Goal: Check status: Check status

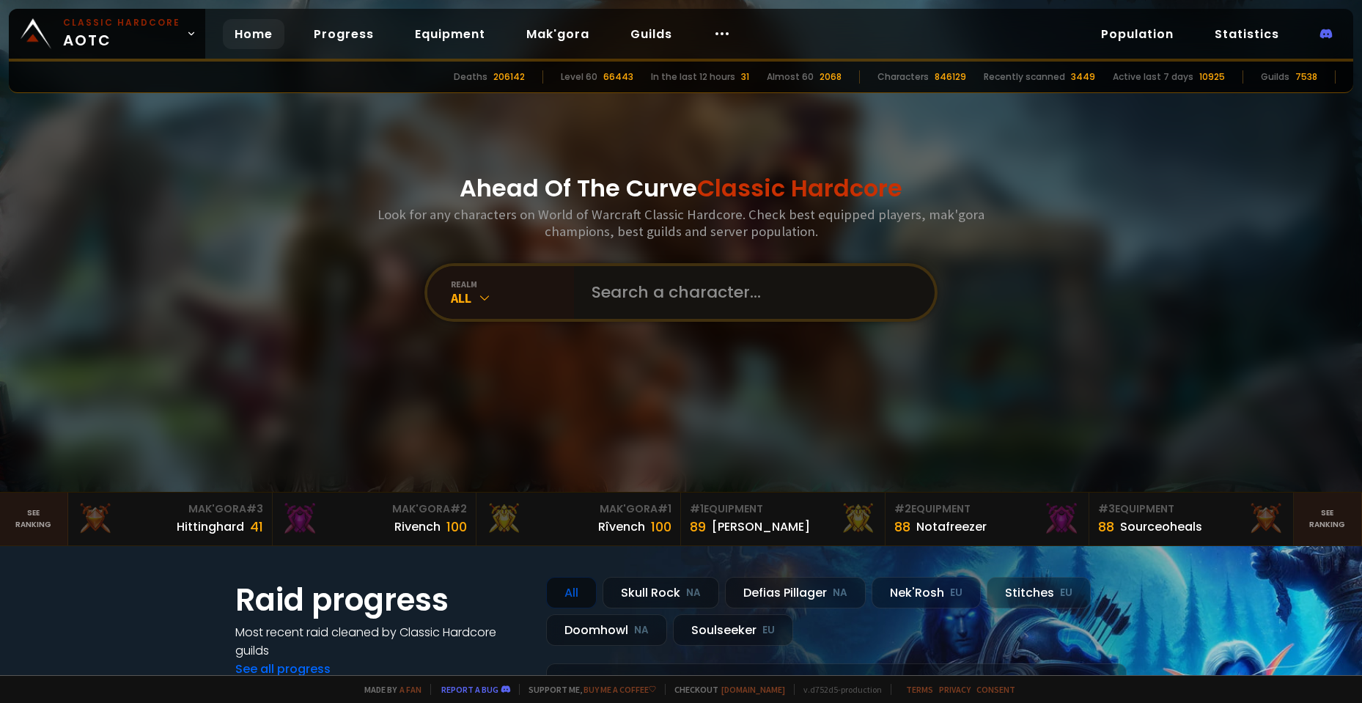
click at [630, 288] on input "text" at bounding box center [750, 292] width 334 height 53
paste input "Wapf"
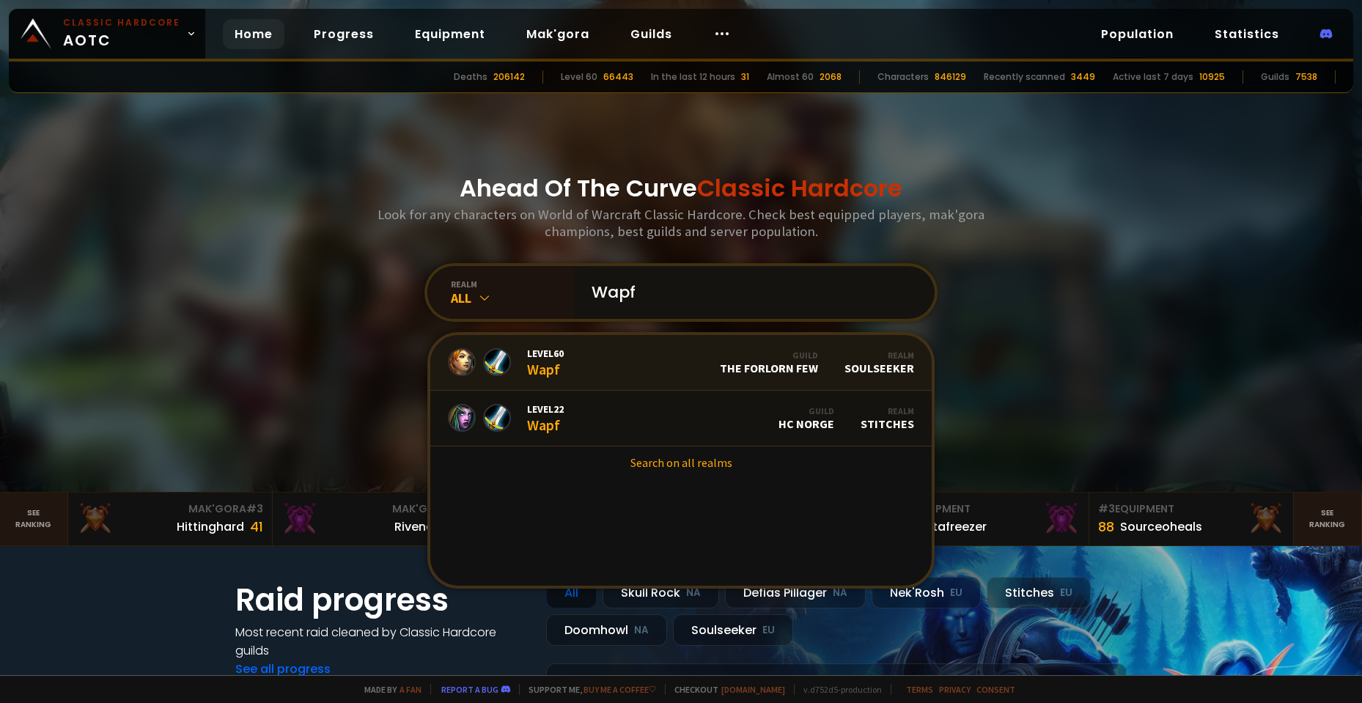
type input "Wapf"
click at [568, 367] on link "Level 60 Wapf Guild The Forlorn Few Realm Soulseeker" at bounding box center [680, 363] width 501 height 56
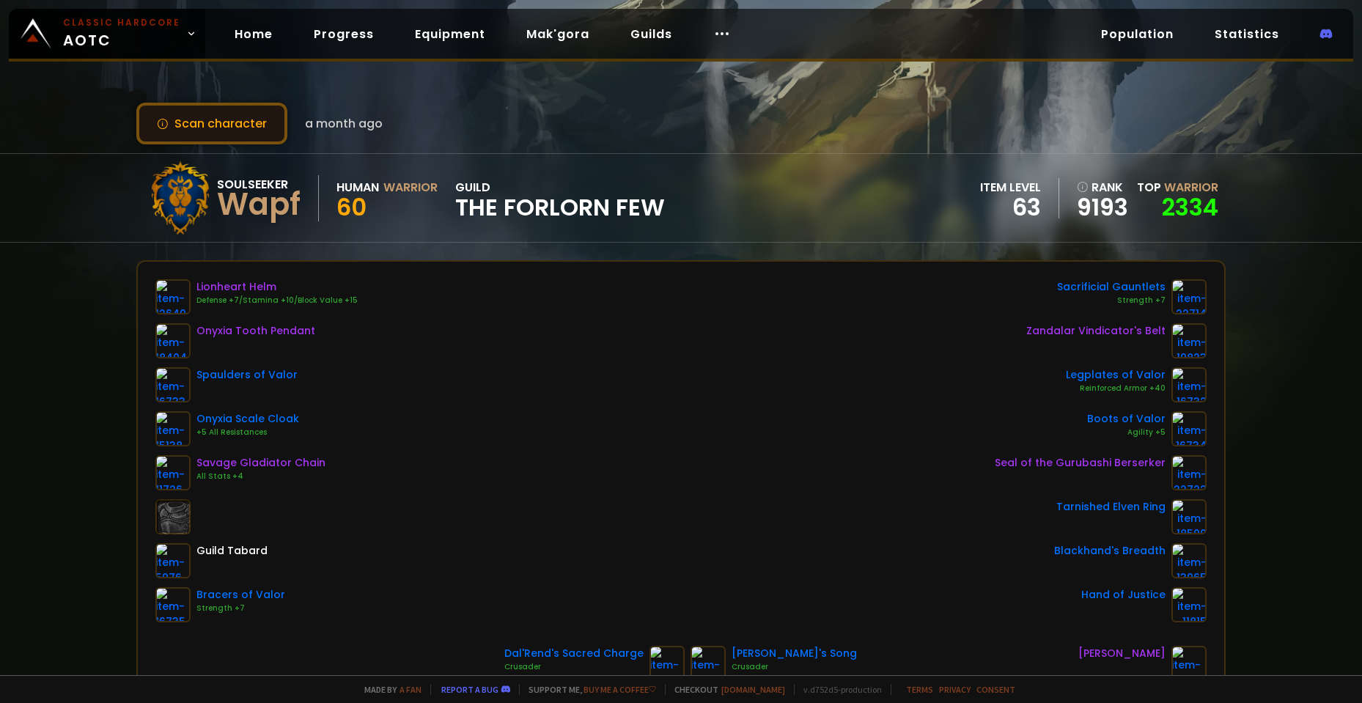
click at [224, 117] on button "Scan character" at bounding box center [211, 124] width 151 height 42
click at [63, 350] on div "Scan character a month ago Soulseeker Wapf Human Warrior 60 guild The Forlorn F…" at bounding box center [681, 337] width 1362 height 675
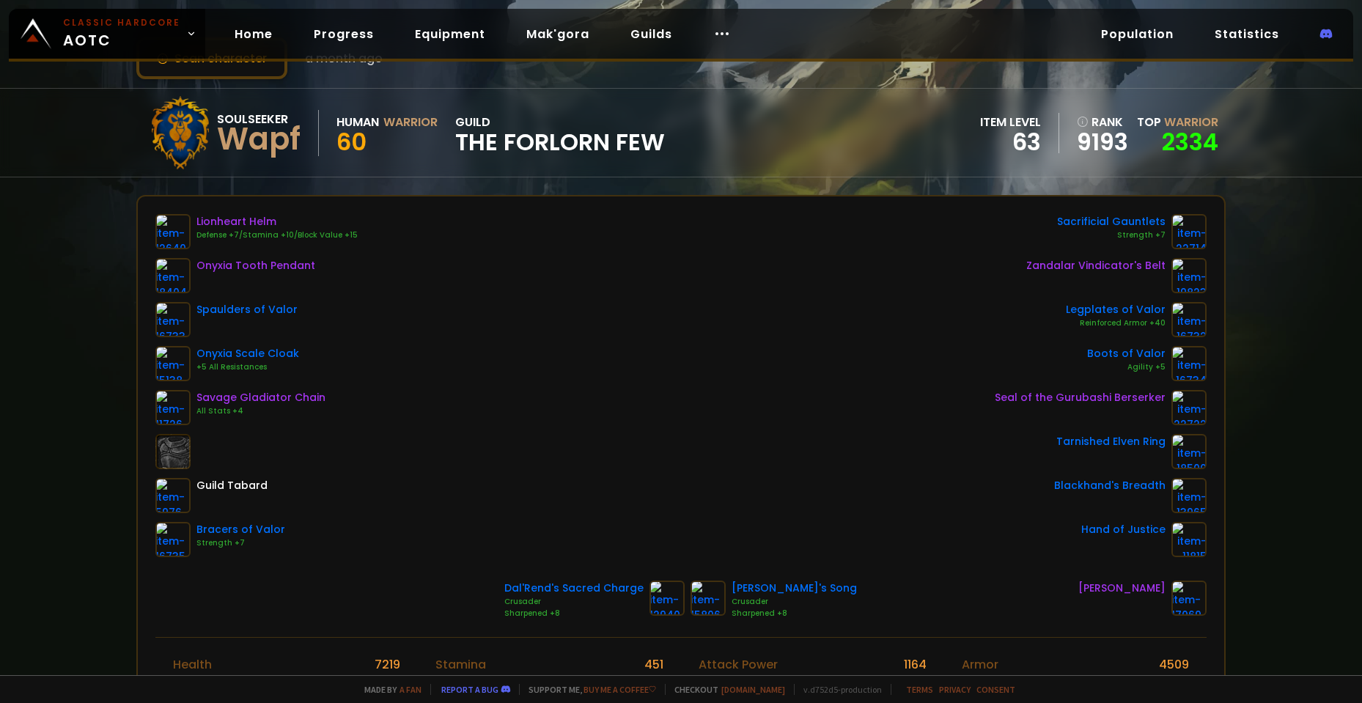
scroll to position [73, 0]
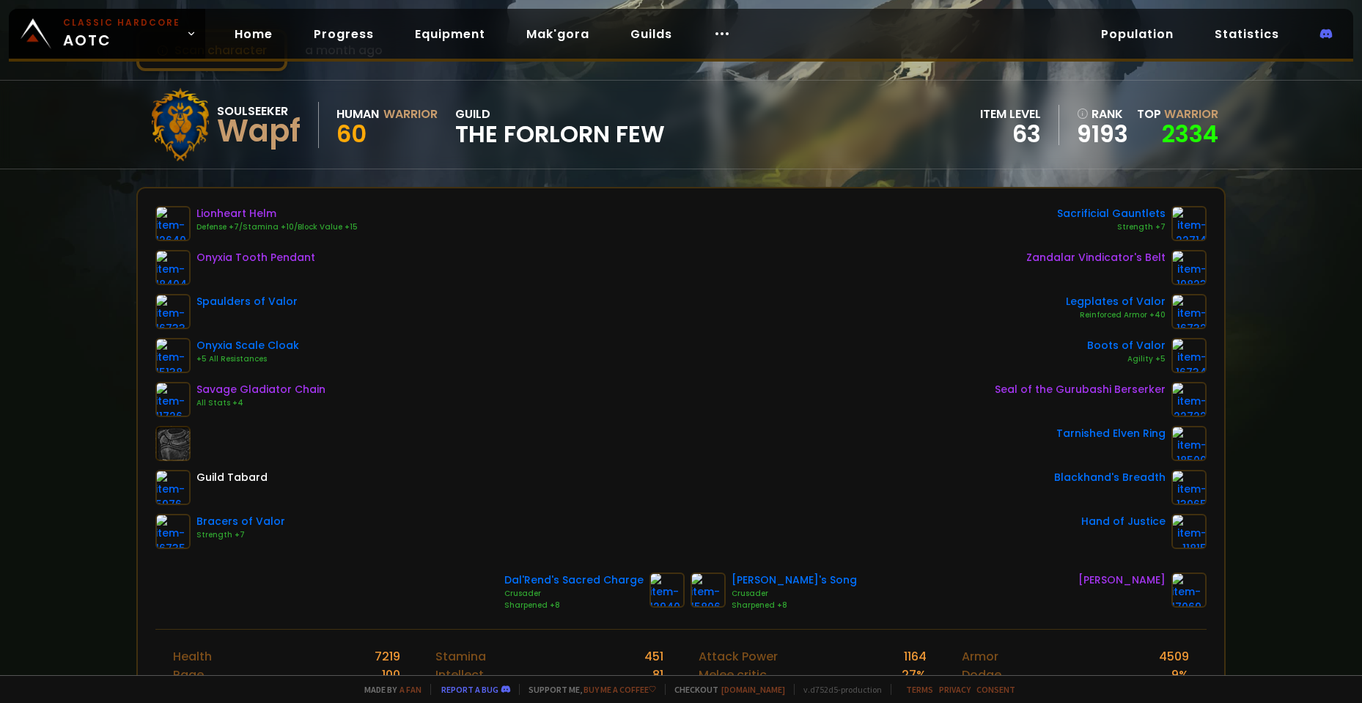
click at [1252, 556] on div "Scan character a month ago Soulseeker Wapf Human Warrior 60 guild The Forlorn F…" at bounding box center [681, 337] width 1362 height 675
click at [139, 36] on span "Classic Hardcore AOTC" at bounding box center [121, 33] width 117 height 35
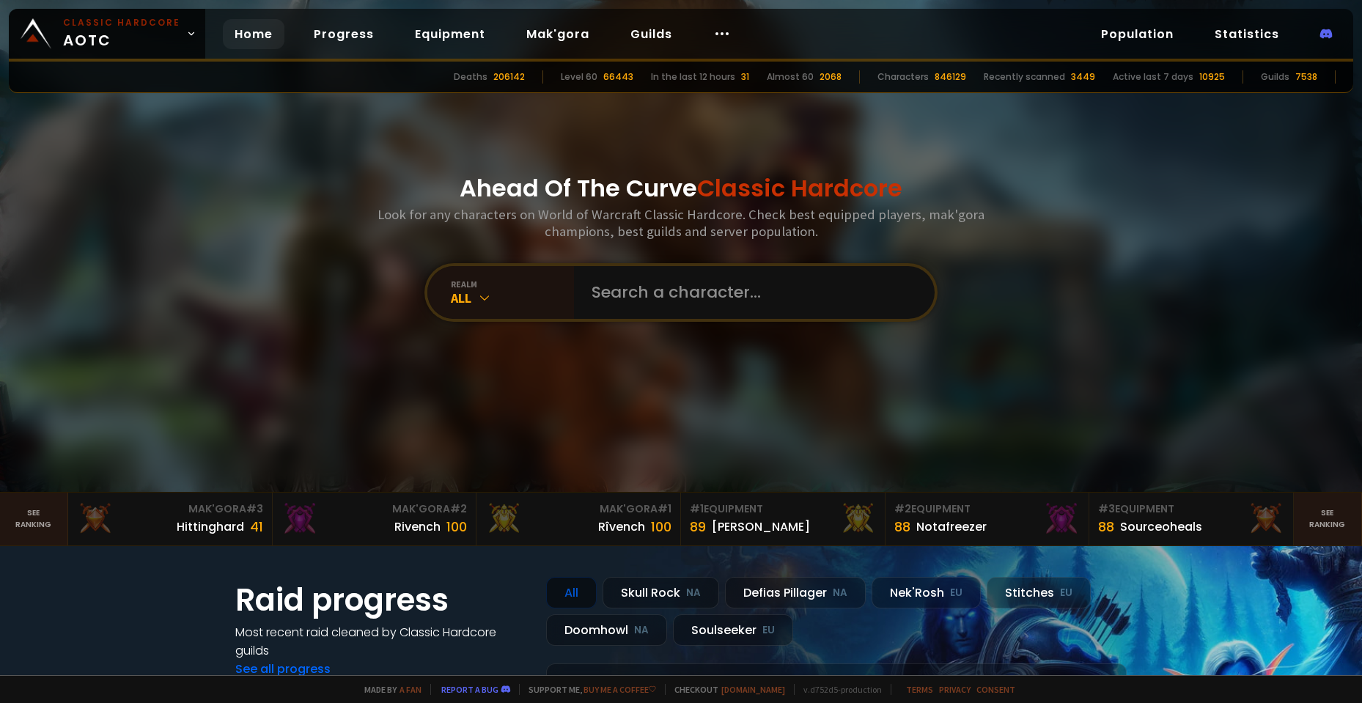
click at [716, 339] on div "Ahead Of The Curve Classic Hardcore Look for any characters on World of Warcraf…" at bounding box center [681, 246] width 883 height 492
click at [724, 292] on input "text" at bounding box center [750, 292] width 334 height 53
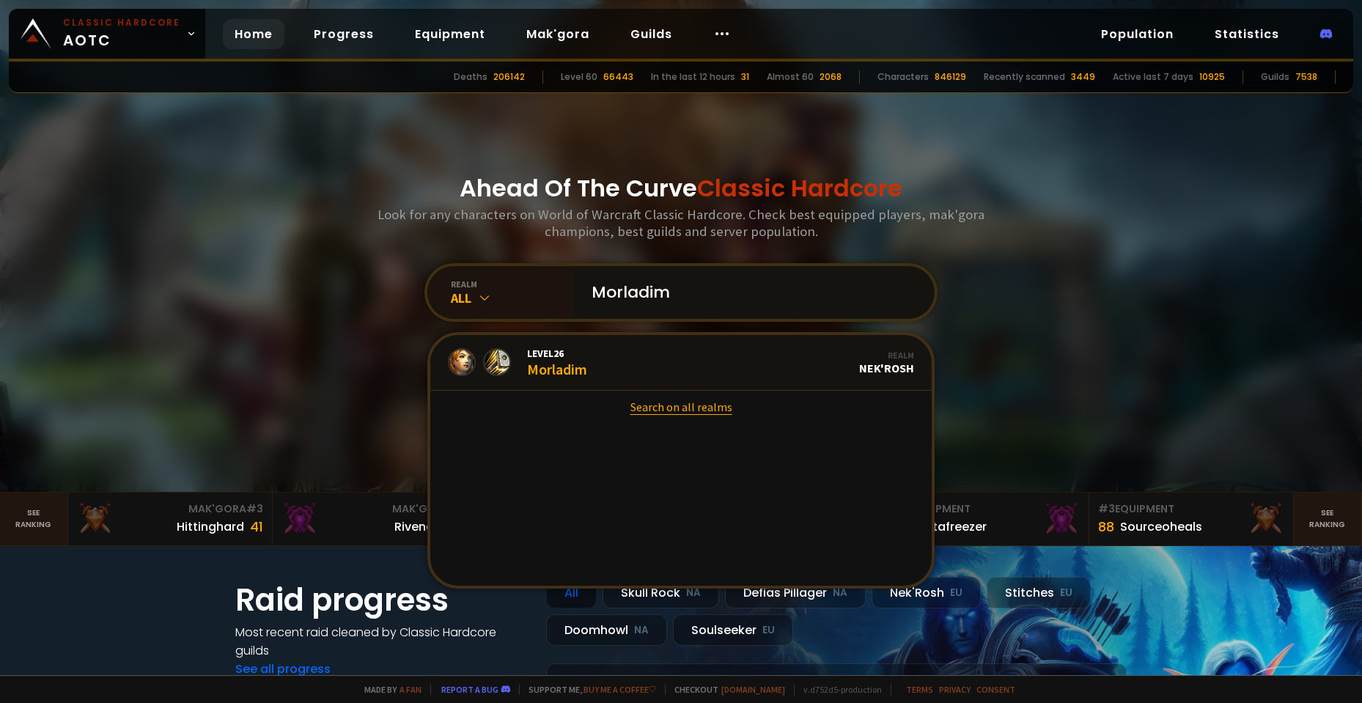
type input "Morladim"
click at [675, 411] on link "Search on all realms" at bounding box center [680, 407] width 501 height 32
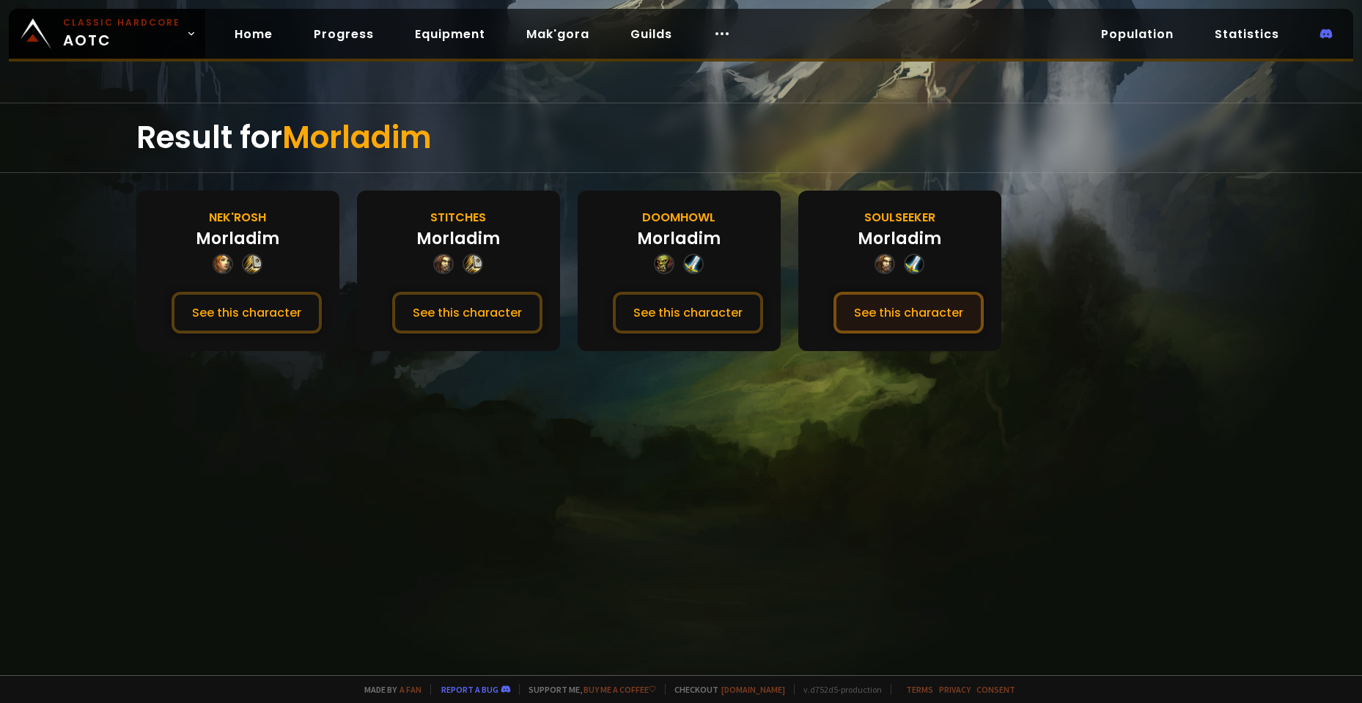
click at [875, 306] on button "See this character" at bounding box center [909, 313] width 150 height 42
